Goal: Information Seeking & Learning: Learn about a topic

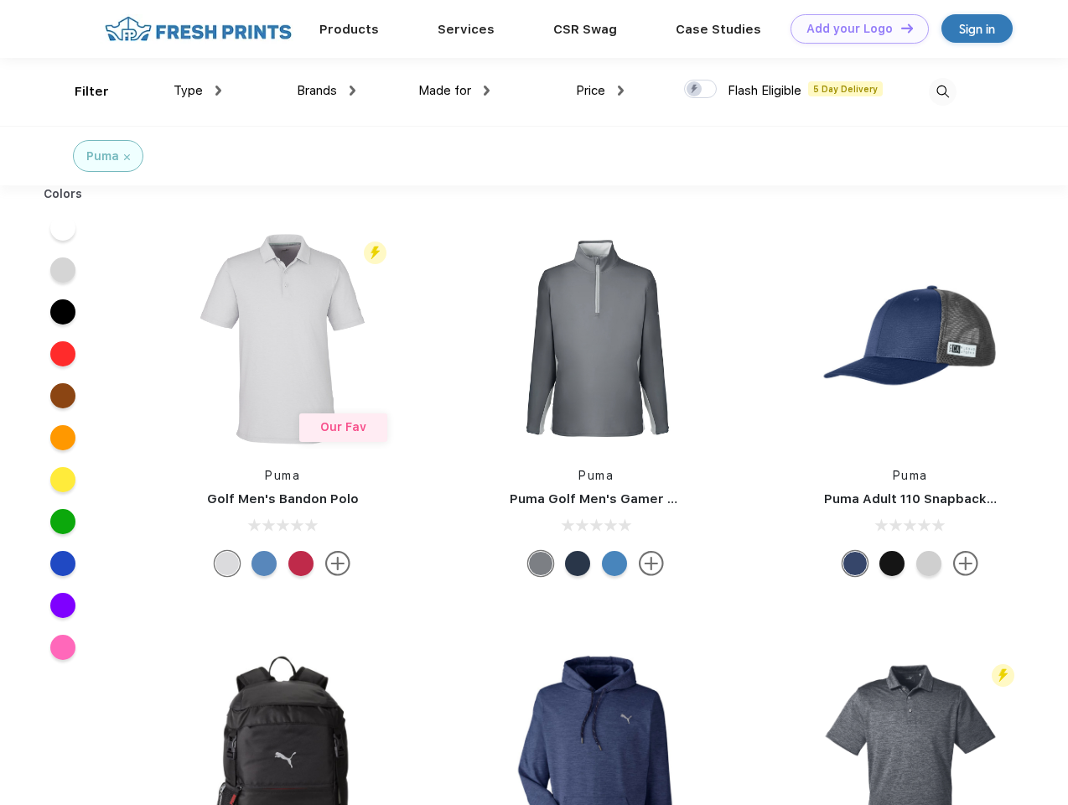
click at [853, 28] on link "Add your Logo Design Tool" at bounding box center [859, 28] width 138 height 29
click at [0, 0] on div "Design Tool" at bounding box center [0, 0] width 0 height 0
click at [899, 28] on link "Add your Logo Design Tool" at bounding box center [859, 28] width 138 height 29
click at [80, 91] on div "Filter" at bounding box center [92, 91] width 34 height 19
click at [198, 91] on span "Type" at bounding box center [187, 90] width 29 height 15
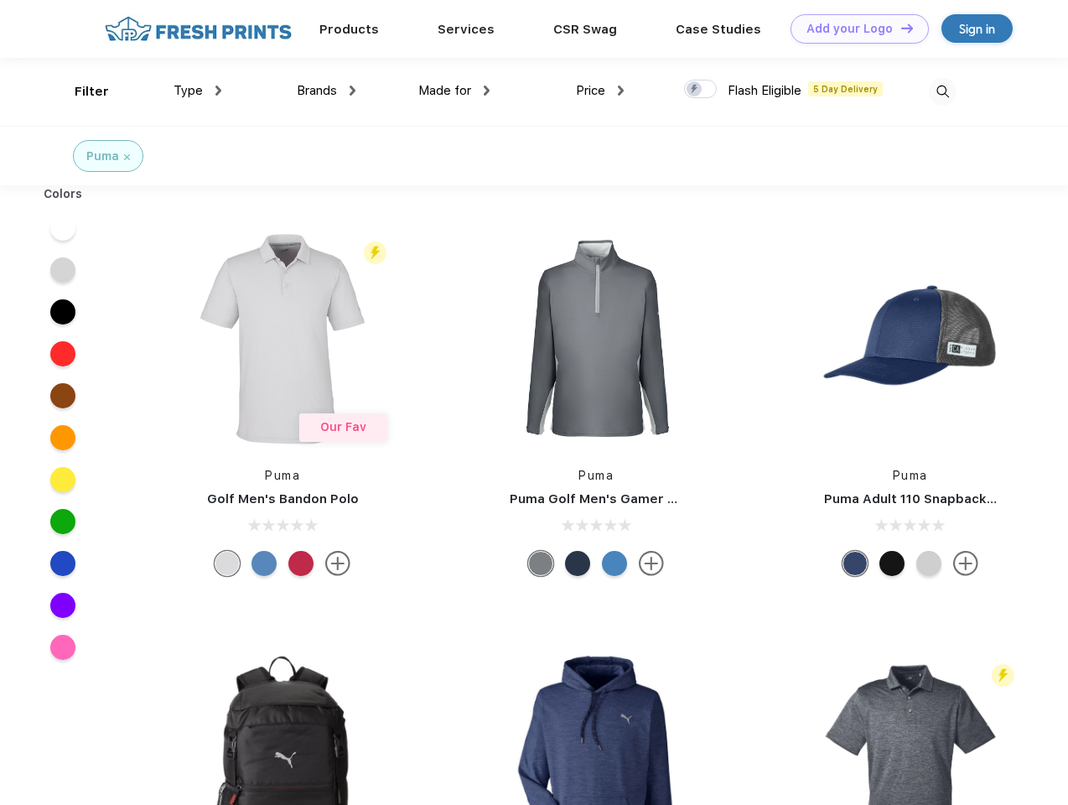
click at [326, 91] on span "Brands" at bounding box center [317, 90] width 40 height 15
click at [454, 91] on span "Made for" at bounding box center [444, 90] width 53 height 15
click at [600, 91] on span "Price" at bounding box center [590, 90] width 29 height 15
click at [701, 90] on div at bounding box center [700, 89] width 33 height 18
click at [695, 90] on input "checkbox" at bounding box center [689, 84] width 11 height 11
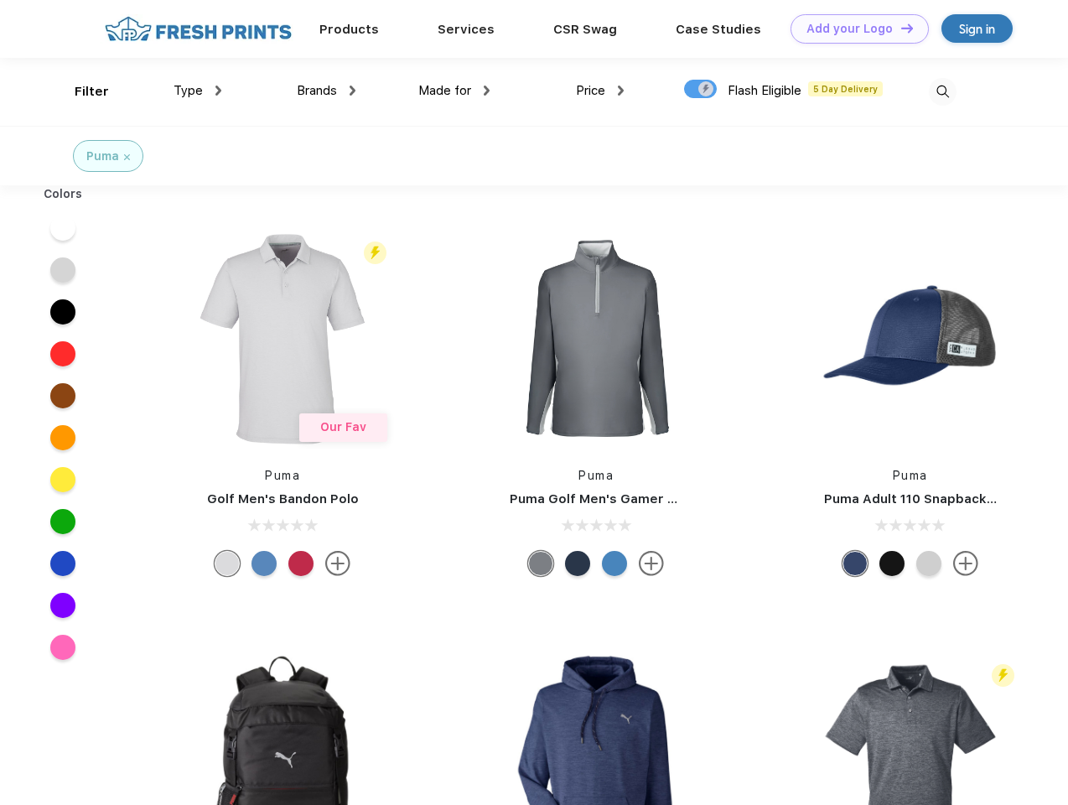
click at [942, 91] on img at bounding box center [943, 92] width 28 height 28
